Goal: Navigation & Orientation: Find specific page/section

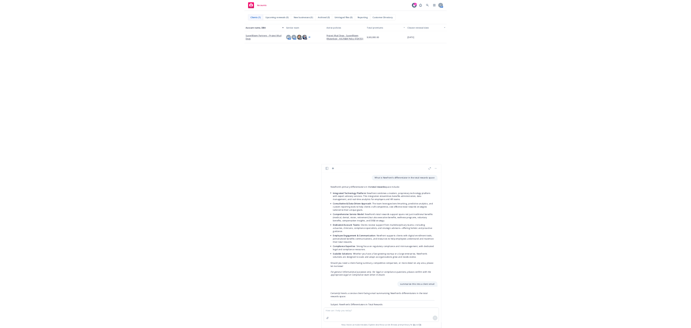
scroll to position [820, 0]
